Goal: Transaction & Acquisition: Purchase product/service

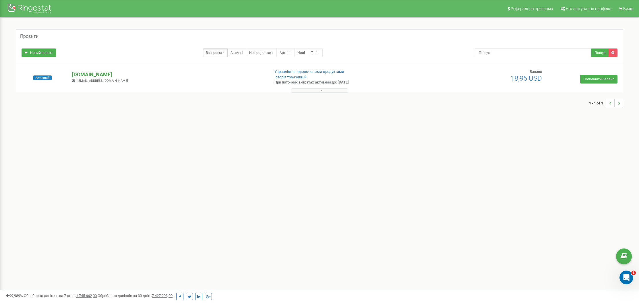
click at [103, 74] on p "[DOMAIN_NAME]" at bounding box center [168, 74] width 193 height 7
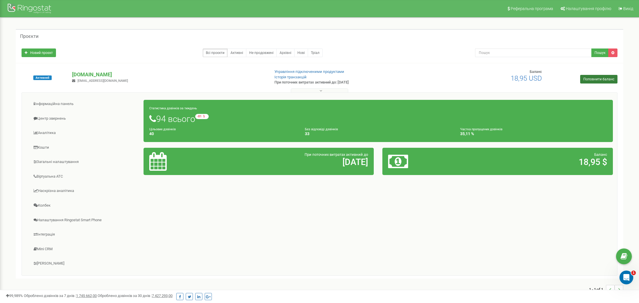
click at [601, 80] on link "Поповнити баланс" at bounding box center [598, 79] width 37 height 9
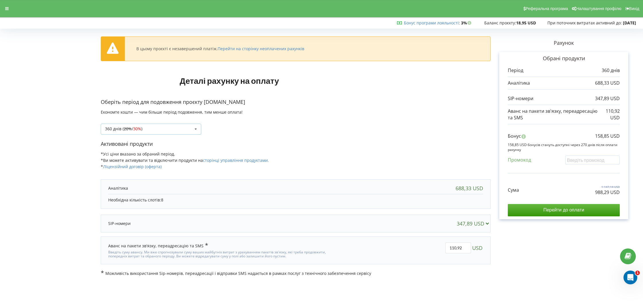
click at [184, 122] on div "360 днів ( 20% / 30% ) Поповнити баланс без подовження 20% /" at bounding box center [296, 125] width 390 height 20
click at [172, 127] on div "360 днів ( 20% / 30% ) Поповнити баланс без подовження 20% / 30% )" at bounding box center [151, 129] width 101 height 11
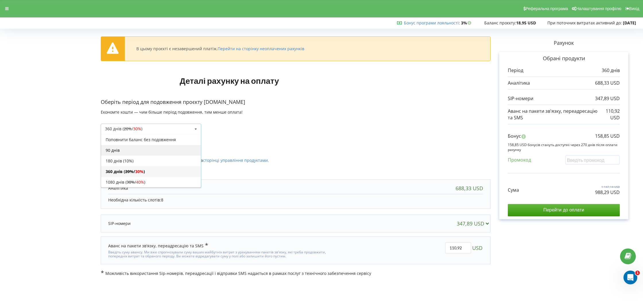
click at [149, 148] on div "90 днів" at bounding box center [151, 150] width 100 height 11
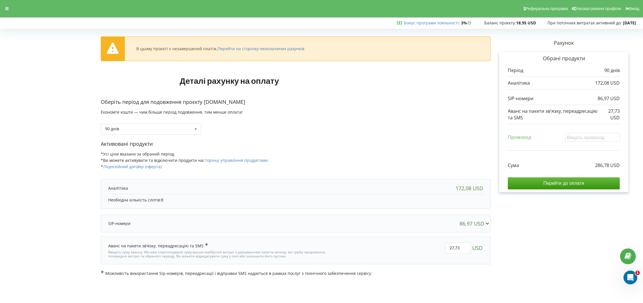
click at [351, 140] on p "Активовані продукти" at bounding box center [296, 143] width 390 height 7
click at [579, 180] on input "Перейти до оплати" at bounding box center [564, 183] width 112 height 12
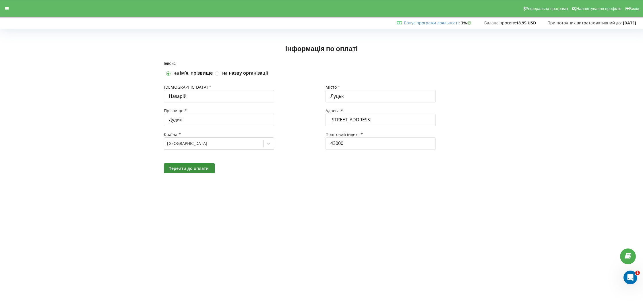
click at [197, 167] on span "Перейти до оплати" at bounding box center [189, 168] width 40 height 5
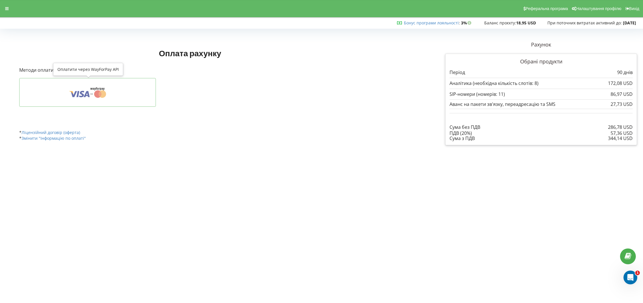
click at [66, 81] on button at bounding box center [87, 92] width 137 height 29
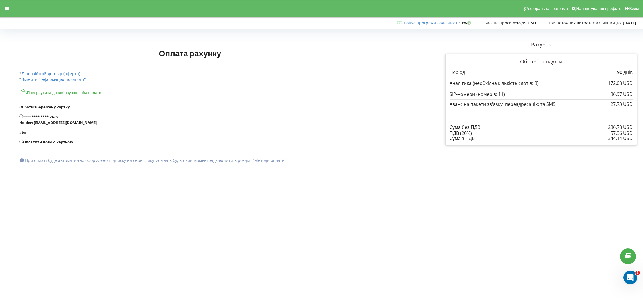
click at [32, 141] on label "Оплатити новою карткою" at bounding box center [214, 142] width 391 height 6
click at [23, 141] on input "Оплатити новою карткою" at bounding box center [21, 142] width 4 height 4
radio input "true"
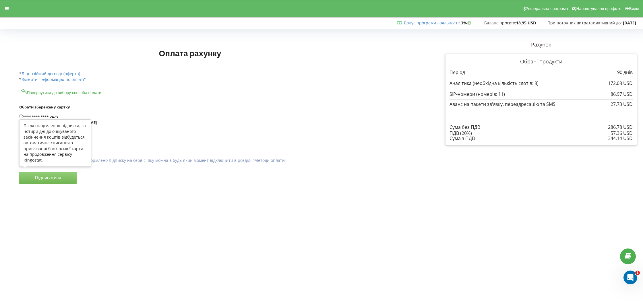
click at [48, 176] on button "Підписатися" at bounding box center [47, 178] width 57 height 12
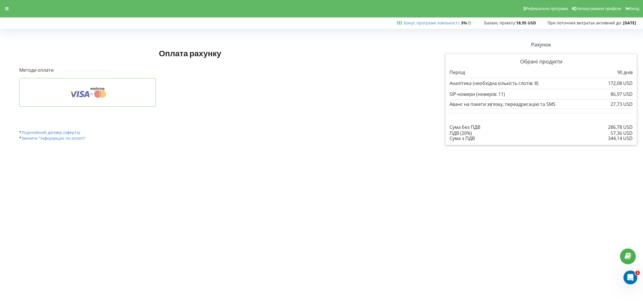
click at [101, 101] on button at bounding box center [87, 92] width 137 height 29
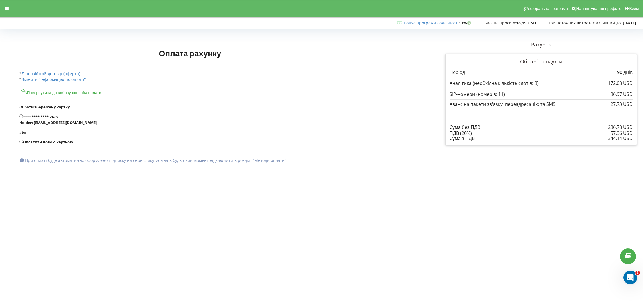
click at [23, 140] on label "Оплатити новою карткою" at bounding box center [214, 142] width 391 height 6
click at [23, 140] on input "Оплатити новою карткою" at bounding box center [21, 142] width 4 height 4
radio input "true"
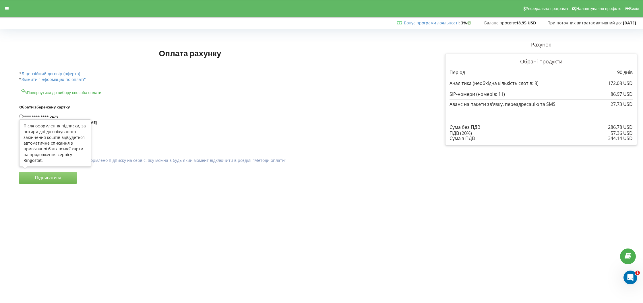
click at [45, 176] on button "Підписатися" at bounding box center [47, 178] width 57 height 12
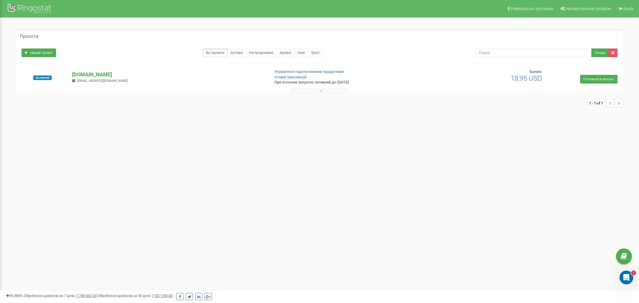
click at [372, 124] on div "Проєкти Новий проєкт Всі проєкти Активні Не продовжені Архівні Нові Тріал Пошук" at bounding box center [319, 71] width 631 height 107
click at [97, 73] on p "[DOMAIN_NAME]" at bounding box center [168, 74] width 193 height 7
click at [98, 76] on p "[DOMAIN_NAME]" at bounding box center [168, 74] width 193 height 7
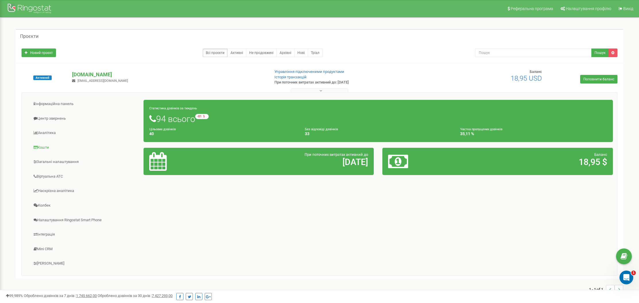
click at [45, 147] on link "Кошти" at bounding box center [85, 148] width 118 height 14
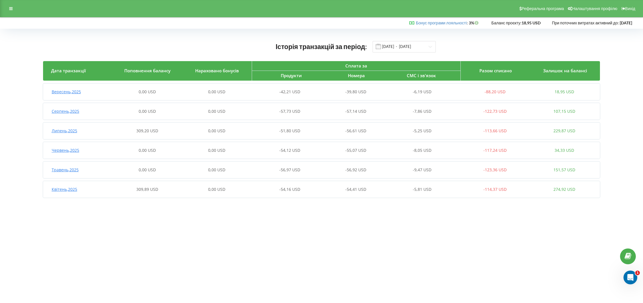
click at [173, 90] on div "0,00 USD" at bounding box center [147, 92] width 69 height 6
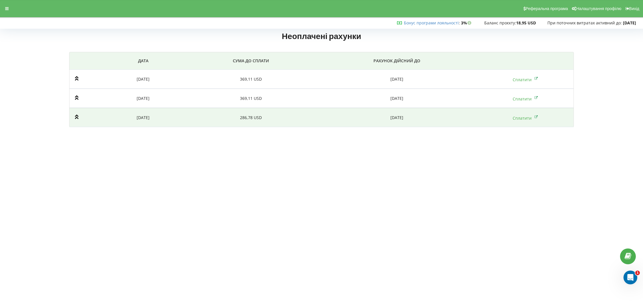
click at [256, 113] on td "286,78 USD" at bounding box center [250, 117] width 131 height 19
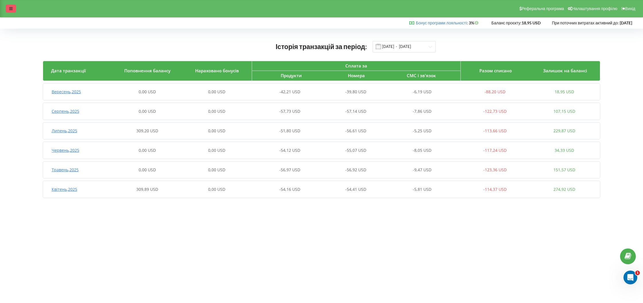
click at [7, 10] on div at bounding box center [11, 9] width 10 height 8
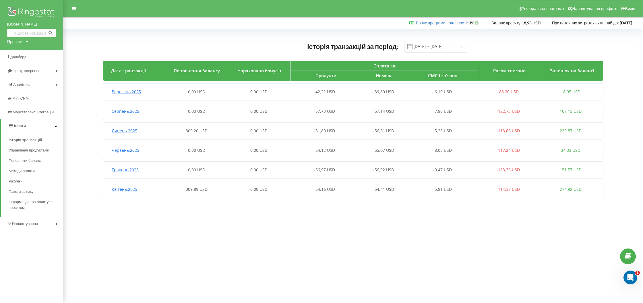
click at [17, 120] on link "Кошти" at bounding box center [32, 126] width 62 height 14
click at [19, 124] on span "Кошти" at bounding box center [19, 126] width 12 height 4
click at [36, 199] on span "Інформація про оплату за проєктом" at bounding box center [35, 204] width 52 height 11
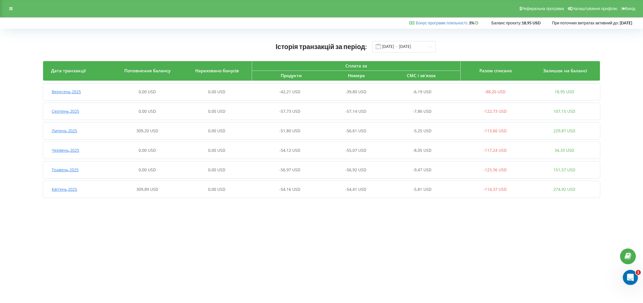
click at [626, 280] on div "Відкрити програму для спілкування Intercom" at bounding box center [629, 276] width 19 height 19
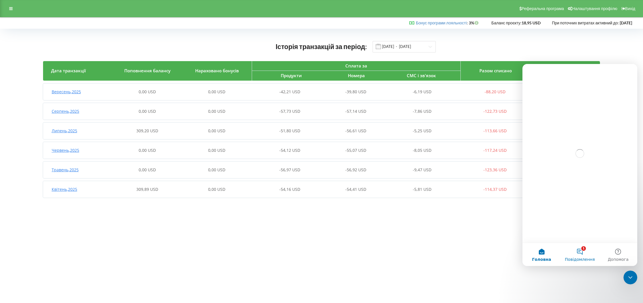
click at [575, 253] on button "1 Повідомлення" at bounding box center [580, 254] width 38 height 23
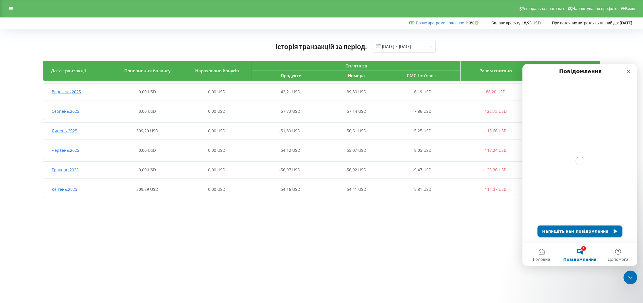
click at [572, 234] on button "Напишіть нам повідомлення" at bounding box center [580, 231] width 85 height 11
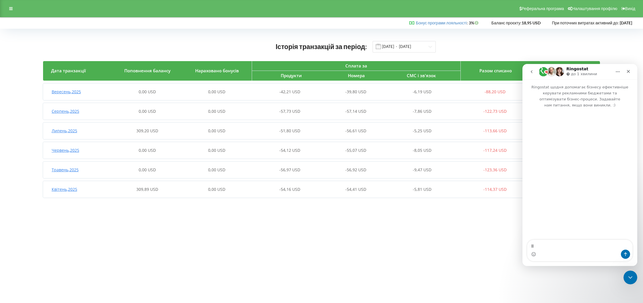
type textarea "l"
type textarea "Доброго дня, підкажіть будь ласка, зробив оплату, але не бачу де можна дізнатис…"
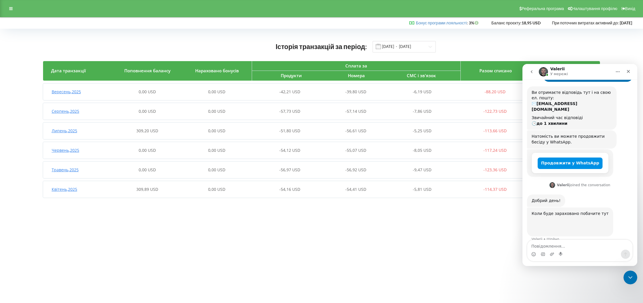
scroll to position [58, 0]
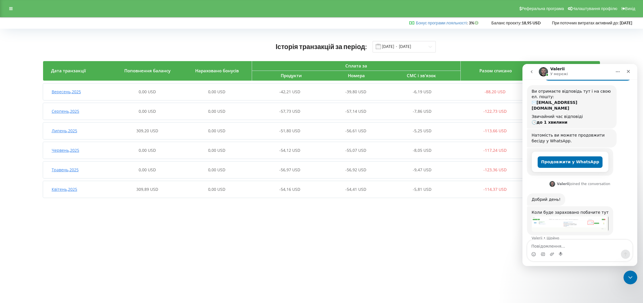
click at [591, 216] on img "Valerii каже…" at bounding box center [570, 224] width 77 height 17
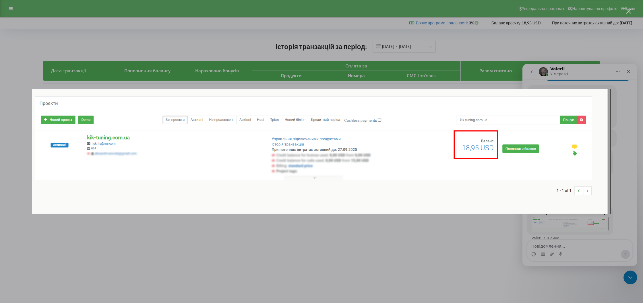
scroll to position [0, 0]
click at [538, 154] on img "Закрити" at bounding box center [321, 151] width 579 height 125
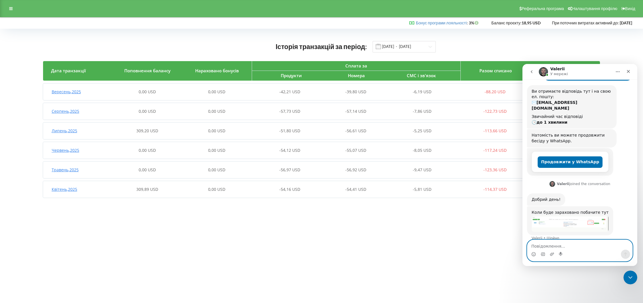
click at [543, 248] on textarea "Повідомлення..." at bounding box center [579, 245] width 105 height 10
type textarea "а"
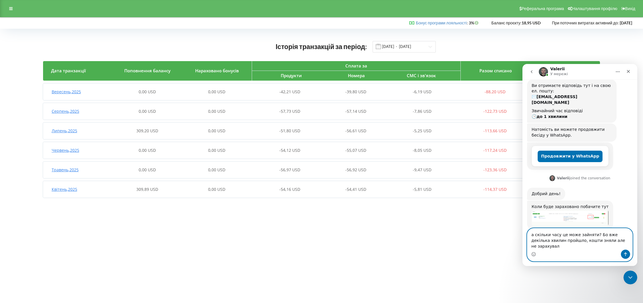
type textarea "а скільки часу це може зайняти? Бо вже декілька хвилин пройшло, кошти зняли але…"
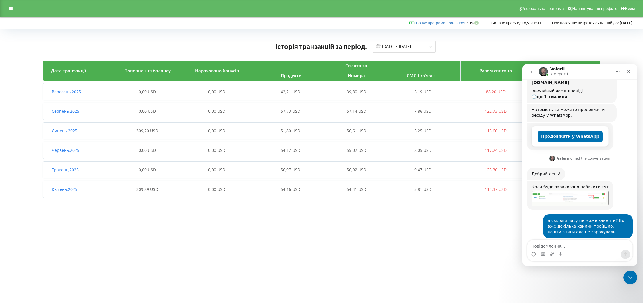
scroll to position [109, 0]
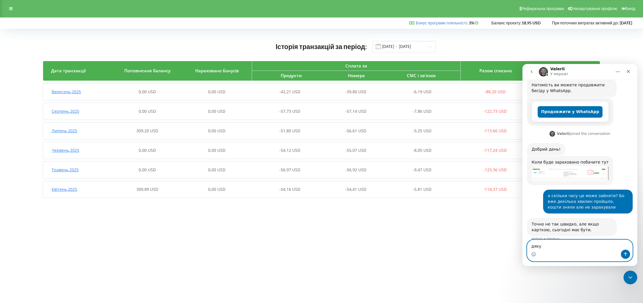
type textarea "дякую"
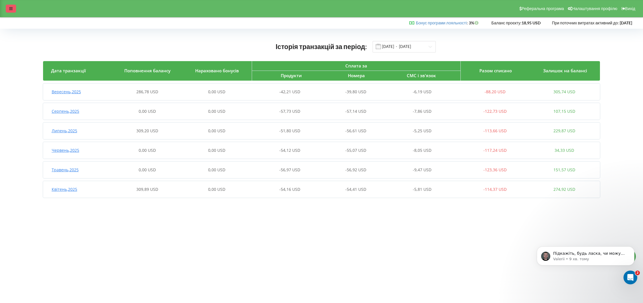
click at [9, 7] on icon at bounding box center [10, 9] width 3 height 4
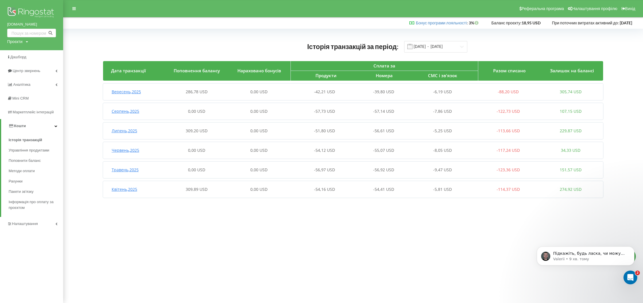
click at [43, 10] on img at bounding box center [31, 13] width 49 height 14
